Goal: Transaction & Acquisition: Purchase product/service

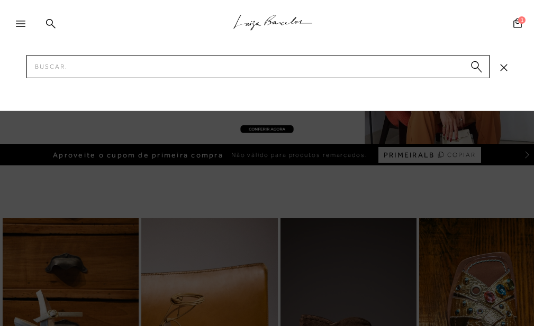
click at [69, 61] on input "Pesquisar" at bounding box center [257, 66] width 462 height 23
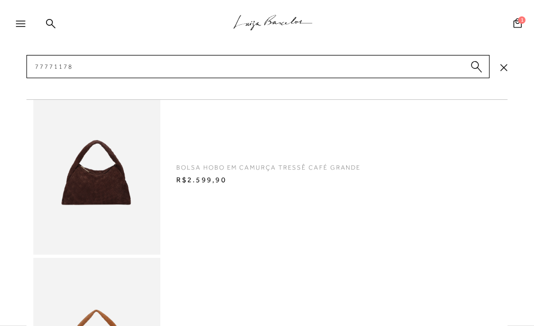
scroll to position [370, 0]
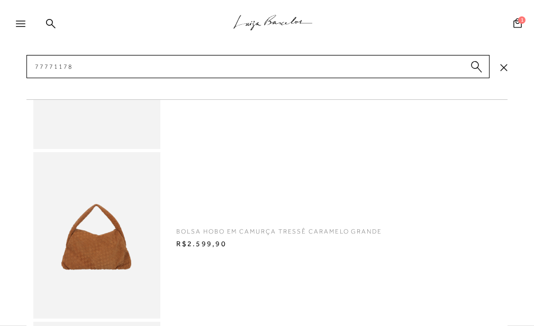
type input "77771178"
click at [128, 227] on img at bounding box center [96, 235] width 127 height 167
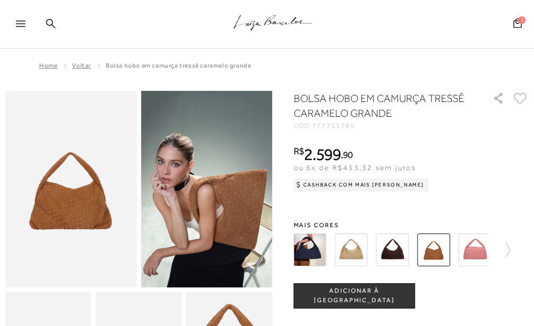
scroll to position [53, 0]
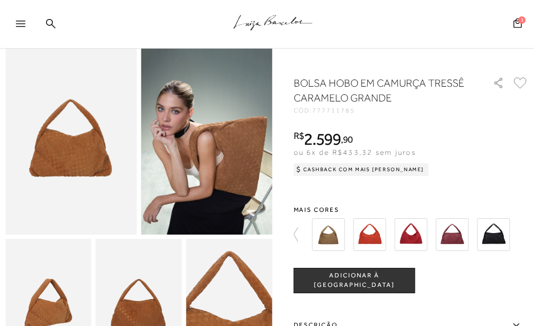
click at [81, 150] on img at bounding box center [70, 136] width 131 height 197
drag, startPoint x: 387, startPoint y: 95, endPoint x: 289, endPoint y: 80, distance: 99.0
drag, startPoint x: 298, startPoint y: 80, endPoint x: 319, endPoint y: 84, distance: 20.9
click at [319, 84] on h1 "BOLSA HOBO EM CAMURÇA TRESSÊ CARAMELO GRANDE" at bounding box center [381, 91] width 175 height 30
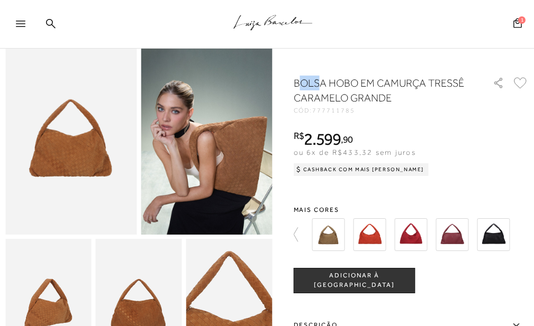
click at [319, 84] on h1 "BOLSA HOBO EM CAMURÇA TRESSÊ CARAMELO GRANDE" at bounding box center [381, 91] width 175 height 30
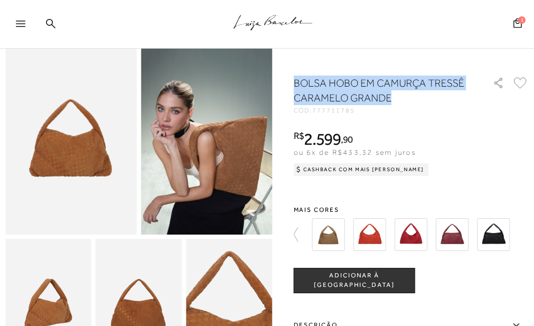
drag, startPoint x: 295, startPoint y: 82, endPoint x: 399, endPoint y: 93, distance: 105.3
click at [399, 93] on h1 "BOLSA HOBO EM CAMURÇA TRESSÊ CARAMELO GRANDE" at bounding box center [381, 91] width 175 height 30
copy h1 "BOLSA HOBO EM CAMURÇA TRESSÊ CARAMELO GRANDE"
click at [52, 28] on icon at bounding box center [51, 24] width 10 height 10
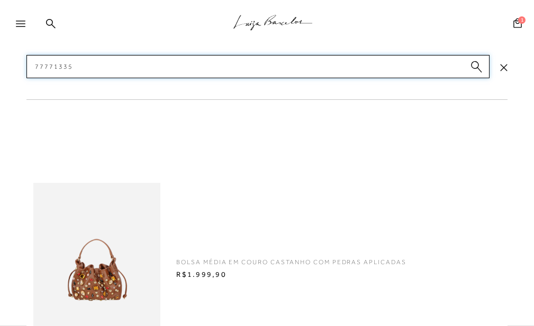
scroll to position [159, 0]
type input "77771335"
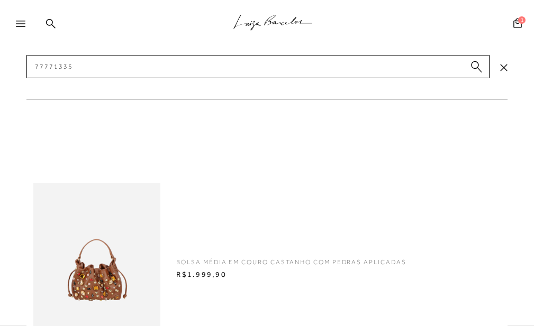
click at [123, 244] on img at bounding box center [96, 266] width 127 height 167
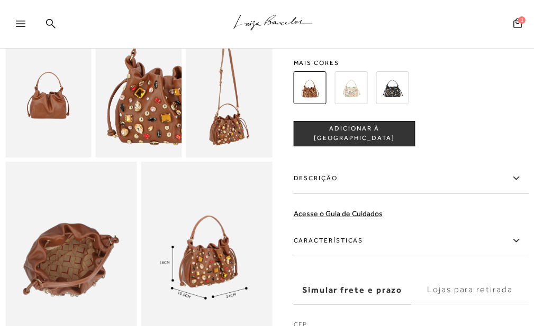
scroll to position [265, 0]
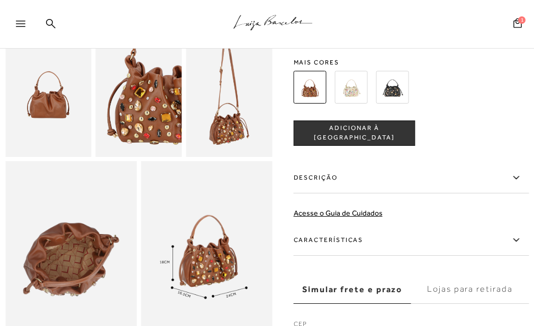
click at [388, 101] on img at bounding box center [392, 87] width 33 height 33
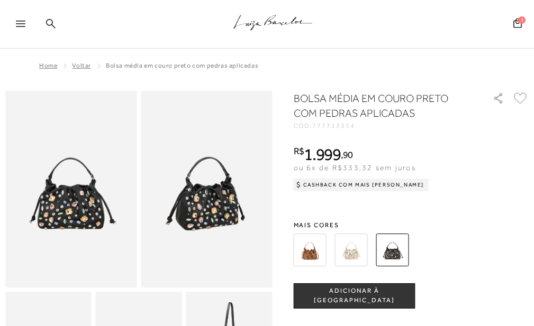
click at [49, 24] on icon at bounding box center [51, 24] width 10 height 10
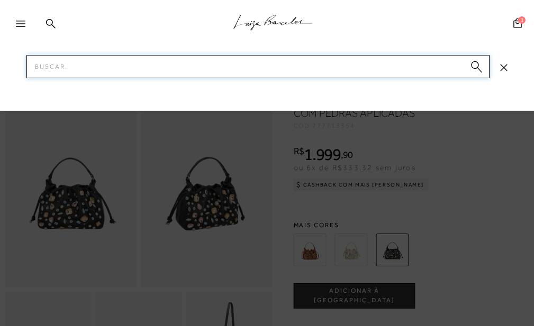
click at [59, 68] on input "Pesquisar" at bounding box center [257, 66] width 462 height 23
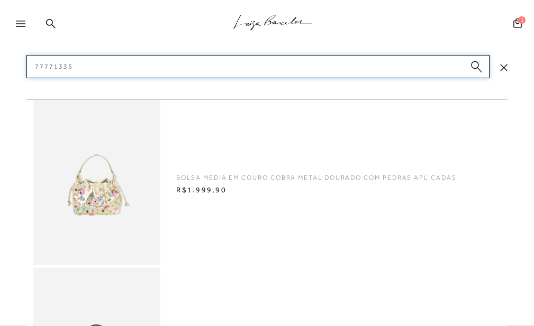
scroll to position [266, 0]
type input "77771335"
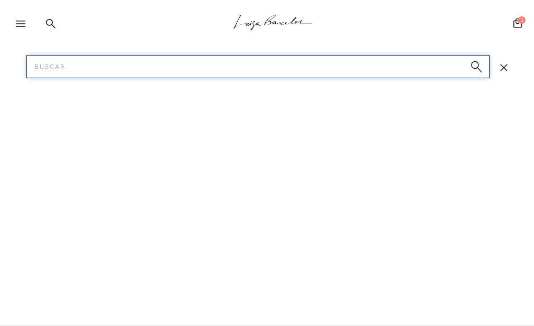
click at [51, 65] on input "Pesquisar" at bounding box center [257, 66] width 462 height 23
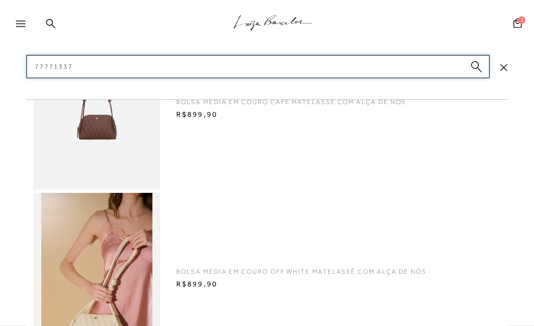
scroll to position [0, 0]
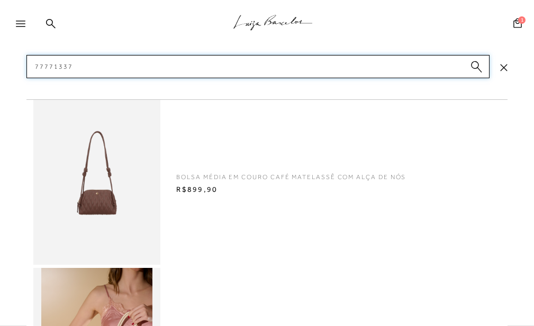
type input "77771337"
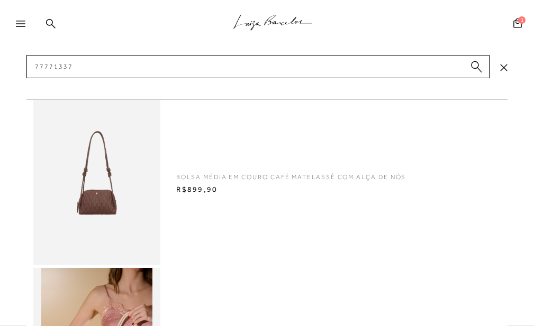
click at [101, 187] on img at bounding box center [96, 181] width 127 height 167
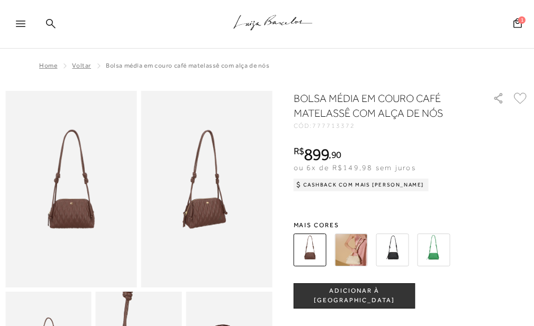
click at [54, 30] on link at bounding box center [51, 24] width 10 height 13
